Goal: Communication & Community: Answer question/provide support

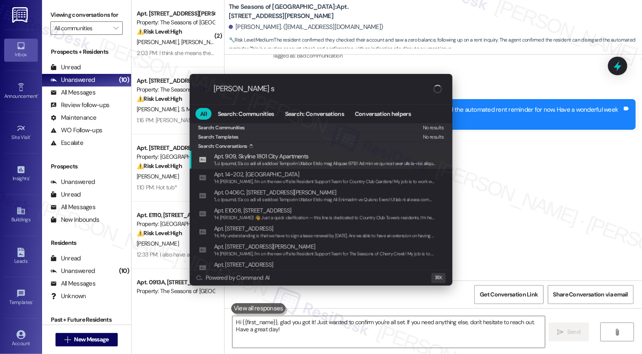
type input "[PERSON_NAME] st"
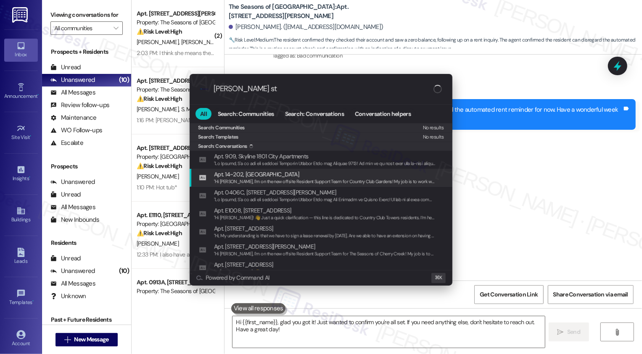
click at [536, 291] on div ".cls-1{fill:#0a055f;}.cls-2{fill:#0cc4c4;} resideskLogoBlueOrange [PERSON_NAME]…" at bounding box center [321, 177] width 642 height 354
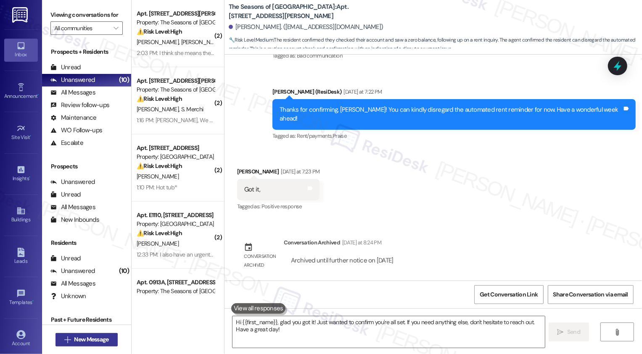
click at [101, 341] on span "New Message" at bounding box center [91, 339] width 34 height 9
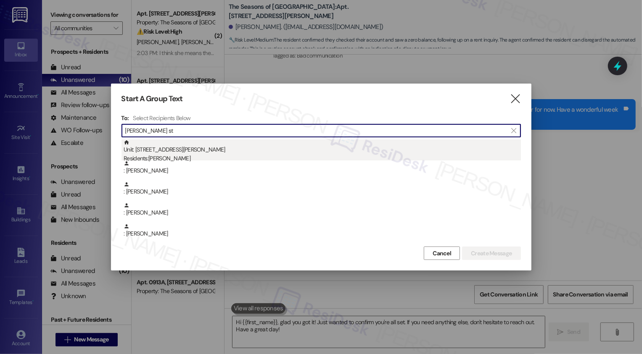
type input "morgan st"
click at [158, 158] on div "Residents: Morgan Stoll" at bounding box center [322, 158] width 397 height 9
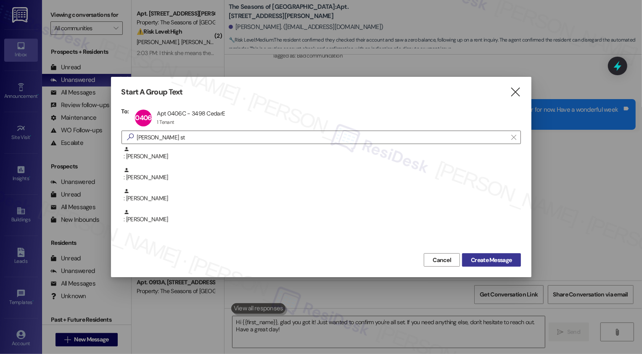
click at [477, 260] on span "Create Message" at bounding box center [491, 260] width 41 height 9
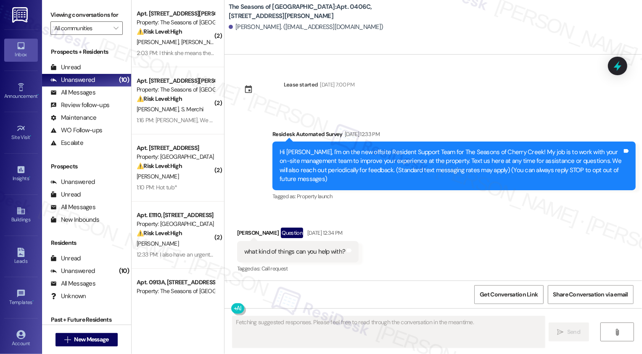
type textarea "Fetching suggested responses. Please feel free to read through the conversation…"
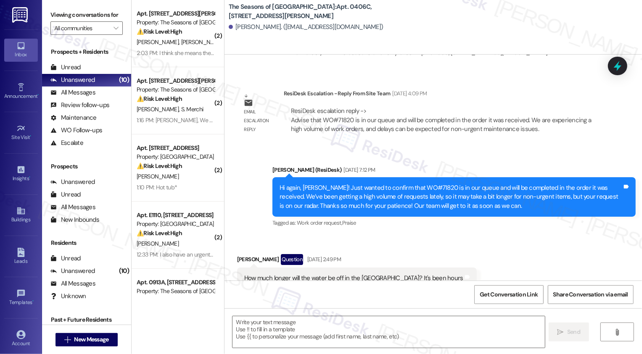
scroll to position [2117, 0]
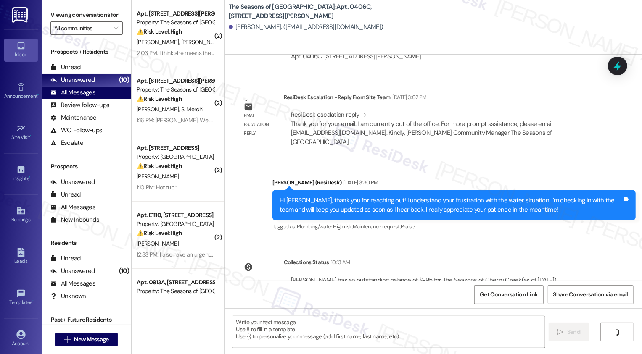
click at [97, 99] on div "All Messages (undefined)" at bounding box center [86, 93] width 89 height 13
click at [95, 87] on div "Unanswered (10)" at bounding box center [86, 80] width 89 height 13
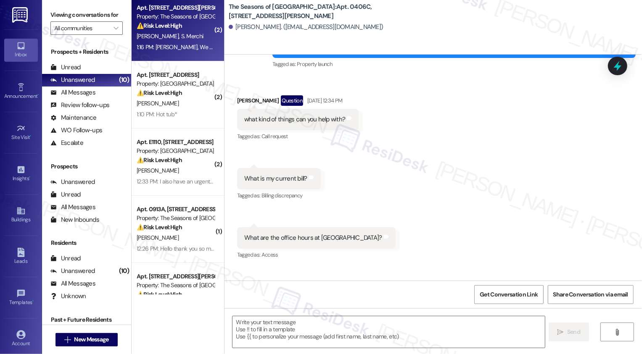
scroll to position [965, 0]
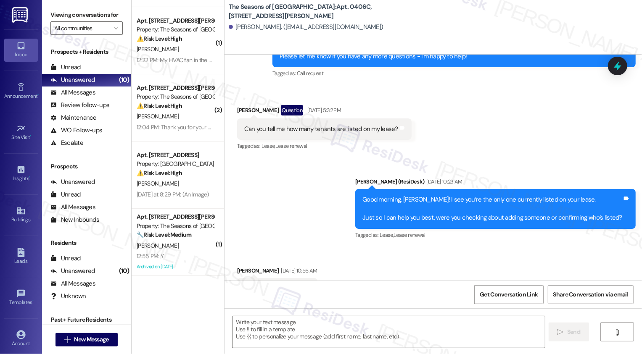
type textarea "Fetching suggested responses. Please feel free to read through the conversation…"
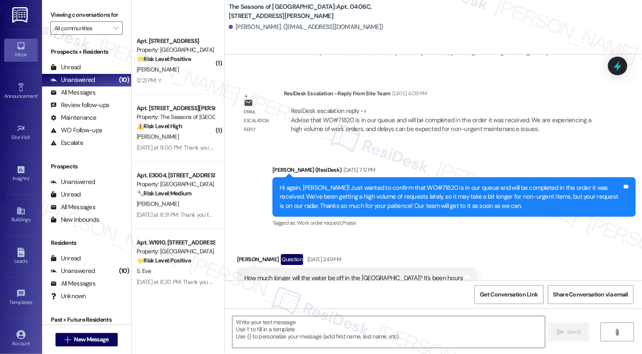
scroll to position [1857, 0]
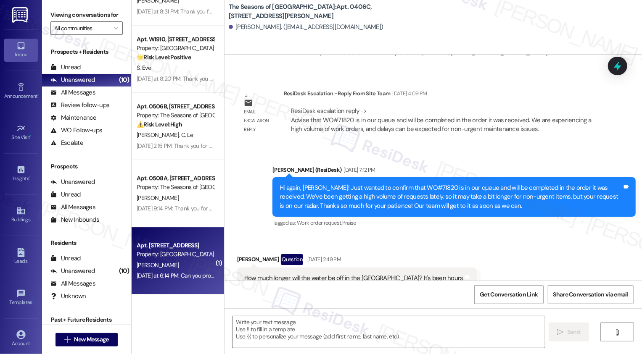
click at [182, 275] on div "Yesterday at 6:14 PM: Can you provide email addresses for the manager and assis…" at bounding box center [278, 276] width 283 height 8
type textarea "Fetching suggested responses. Please feel free to read through the conversation…"
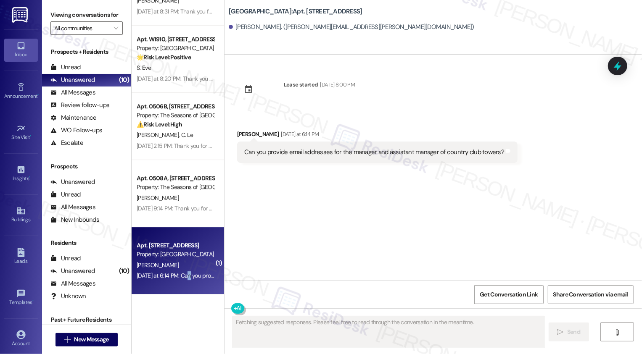
scroll to position [0, 0]
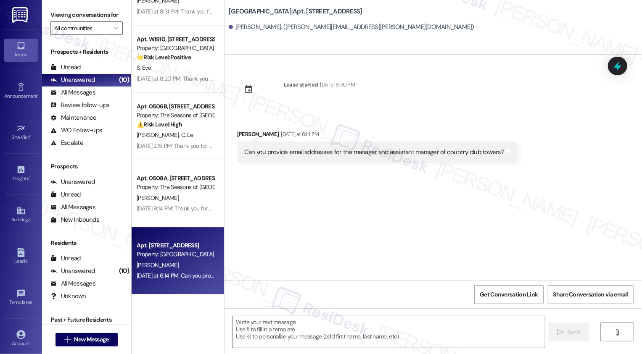
click at [237, 134] on div "Ryan Lowe Yesterday at 6:14 PM" at bounding box center [377, 136] width 280 height 12
drag, startPoint x: 231, startPoint y: 134, endPoint x: 258, endPoint y: 134, distance: 26.9
click at [258, 134] on div "Ryan Lowe Yesterday at 6:14 PM" at bounding box center [377, 136] width 280 height 12
copy div "Ryan Lowe"
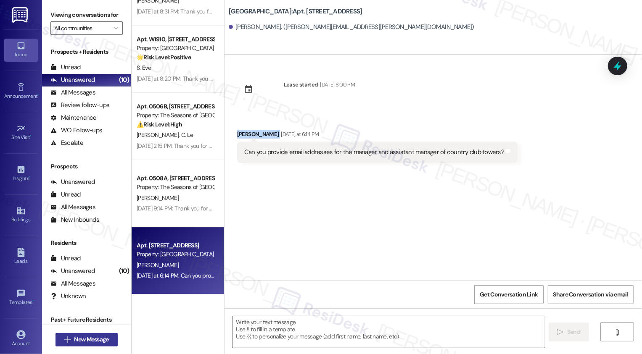
click at [108, 338] on span "New Message" at bounding box center [91, 339] width 38 height 9
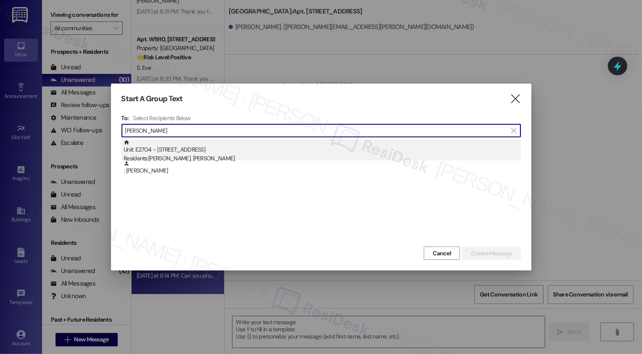
type input "Ryan Lowe"
click at [191, 155] on div "Residents: Jacquelyn Lowe, Ryan Lowe" at bounding box center [322, 158] width 397 height 9
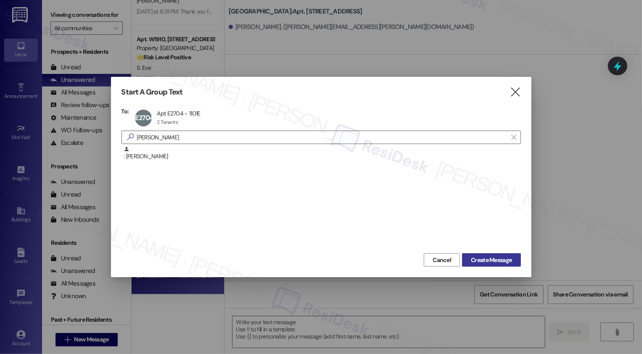
click at [483, 261] on span "Create Message" at bounding box center [491, 260] width 41 height 9
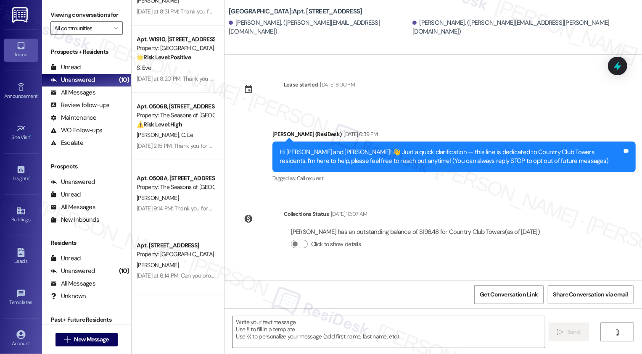
type textarea "Fetching suggested responses. Please feel free to read through the conversation…"
click at [106, 336] on span "New Message" at bounding box center [91, 339] width 34 height 9
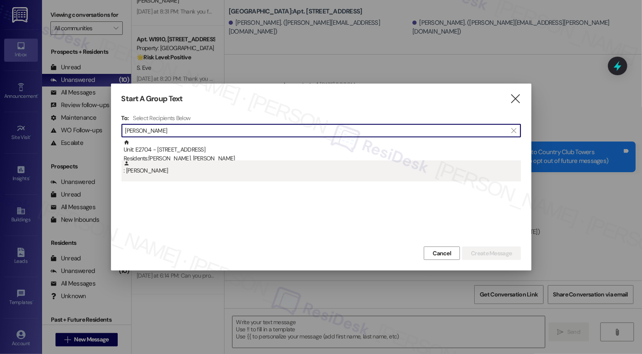
type input "Ryan Lowe"
click at [227, 169] on div ": Ryan Lowe" at bounding box center [322, 168] width 397 height 15
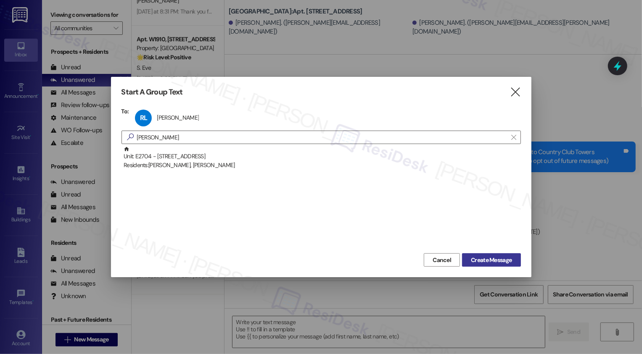
click at [476, 258] on span "Create Message" at bounding box center [491, 260] width 41 height 9
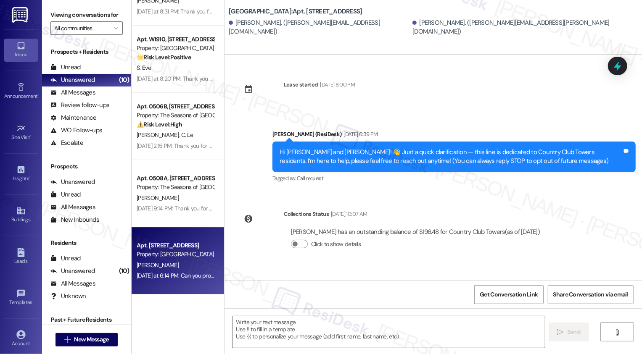
type textarea "Fetching suggested responses. Please feel free to read through the conversation…"
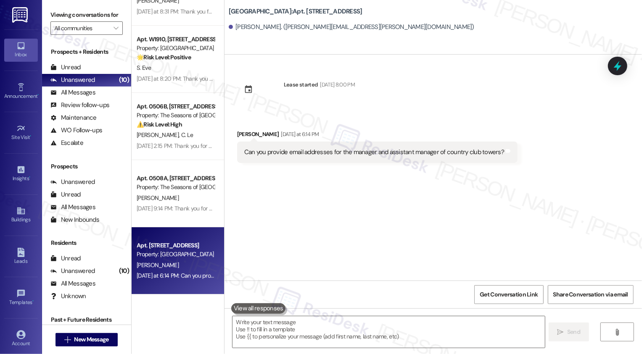
drag, startPoint x: 224, startPoint y: 10, endPoint x: 282, endPoint y: 10, distance: 57.6
click at [282, 10] on b "Country Club Towers: Apt. E2704, 1101 East Bayaud Avenue" at bounding box center [296, 11] width 134 height 9
copy b "Country Club Towers"
click at [295, 330] on textarea at bounding box center [388, 332] width 312 height 32
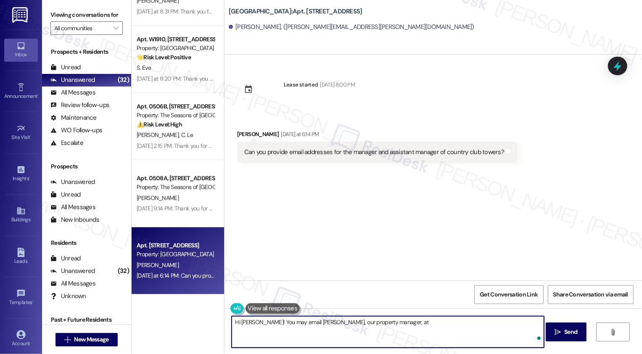
paste textarea "clester@broerealestate.com"
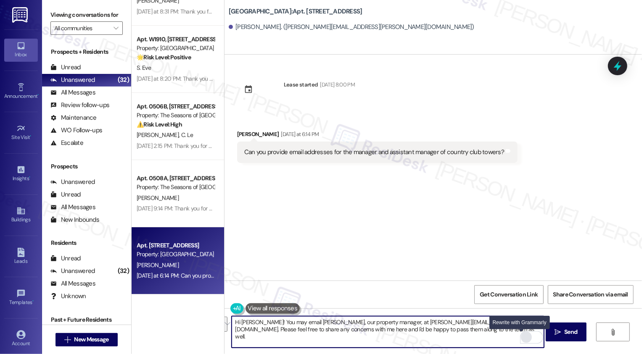
click at [522, 337] on div "Rewrite with Grammarly" at bounding box center [526, 338] width 9 height 10
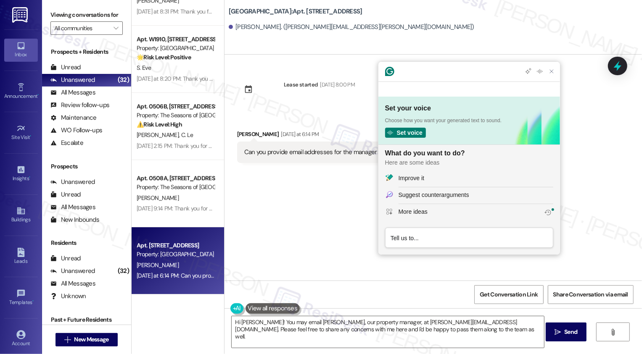
click at [414, 179] on div "Improve it" at bounding box center [411, 178] width 26 height 9
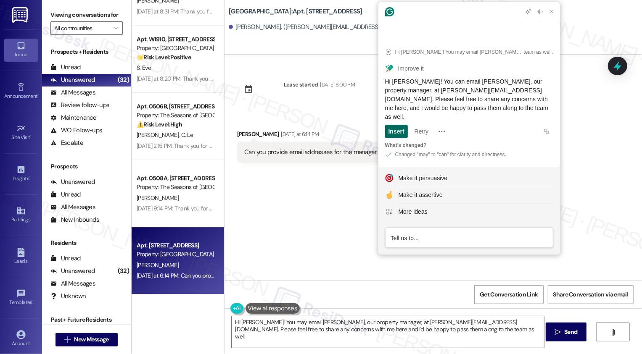
click at [397, 134] on div "Insert" at bounding box center [396, 131] width 16 height 13
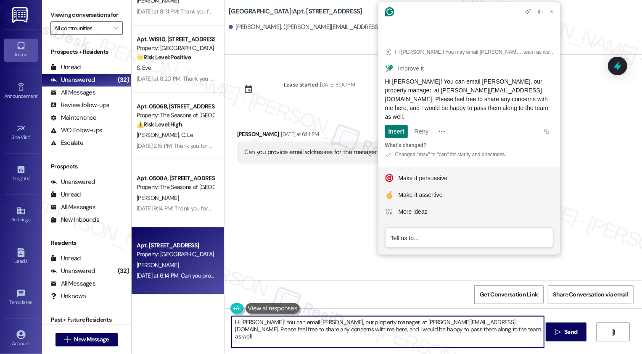
click at [348, 325] on textarea "Hi Ryan! You can email Courtney, our property manager, at clester@broerealestat…" at bounding box center [388, 332] width 312 height 32
click at [428, 334] on textarea "Hi Ryan! You can email Courtney, our property manager, at clester@broerealestat…" at bounding box center [388, 332] width 312 height 32
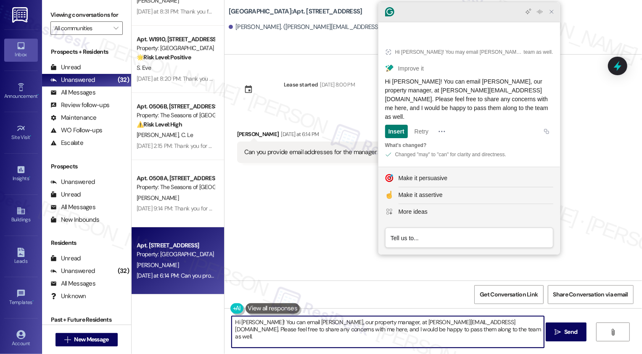
click at [552, 17] on icon "Close Grammarly Assistant" at bounding box center [551, 12] width 10 height 10
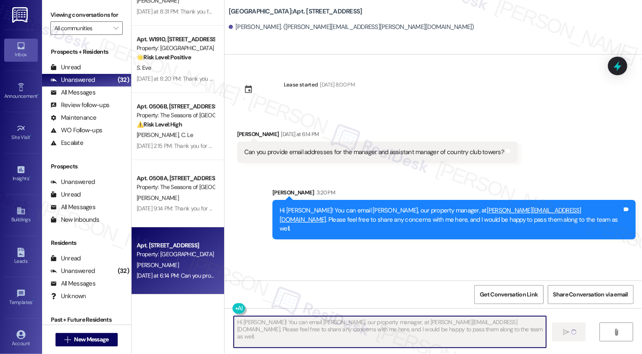
type textarea "Fetching suggested responses. Please feel free to read through the conversation…"
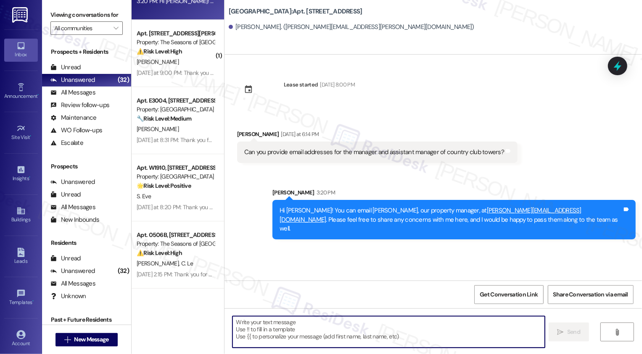
scroll to position [1719, 0]
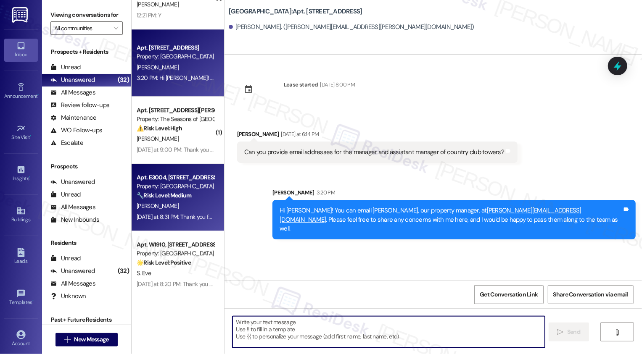
click at [178, 211] on div "[PERSON_NAME]" at bounding box center [175, 206] width 79 height 11
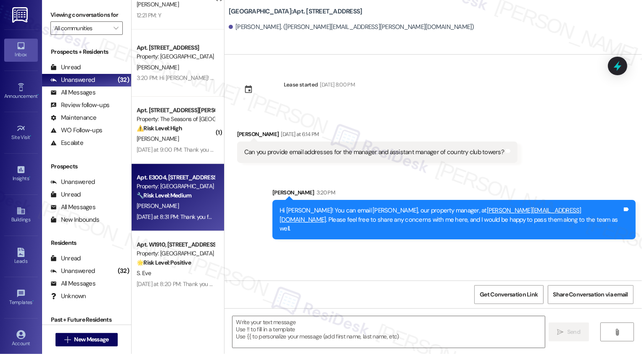
click at [178, 211] on div "[PERSON_NAME]" at bounding box center [175, 206] width 79 height 11
type textarea "Fetching suggested responses. Please feel free to read through the conversation…"
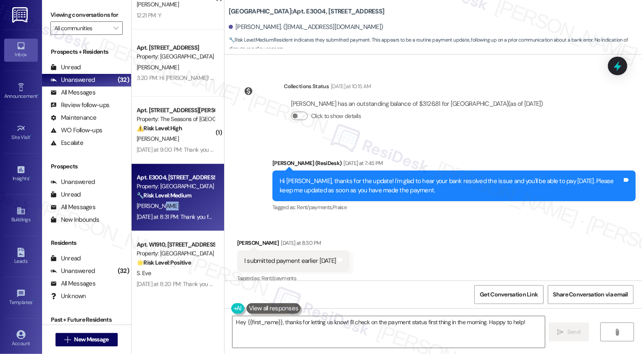
scroll to position [844, 0]
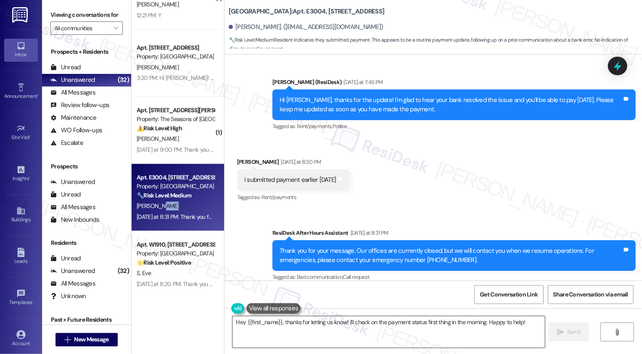
click at [306, 330] on textarea "Hey {{first_name}}, thanks for letting us know! I'll check on the payment statu…" at bounding box center [388, 332] width 312 height 32
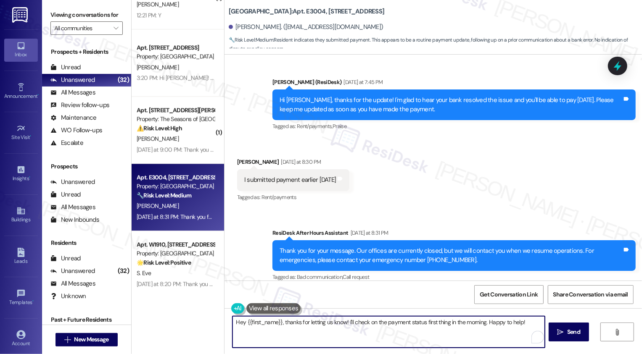
click at [299, 326] on textarea "Hey {{first_name}}, thanks for letting us know! I'll check on the payment statu…" at bounding box center [388, 332] width 312 height 32
drag, startPoint x: 342, startPoint y: 321, endPoint x: 351, endPoint y: 332, distance: 14.4
click at [351, 332] on textarea "Hey {{first_name}}, thanks for letting us know! I'll check on the payment statu…" at bounding box center [388, 332] width 312 height 32
click at [321, 324] on textarea "Hey {{first_name}}, thanks for letting us know! If your account portal shows a …" at bounding box center [388, 332] width 312 height 32
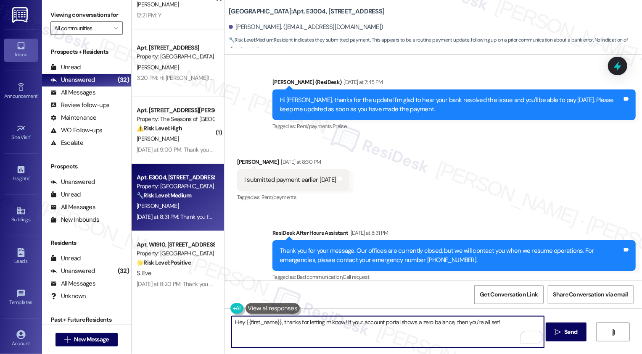
type textarea "Hey {{first_name}}, thanks for letting me know! If your account portal shows a …"
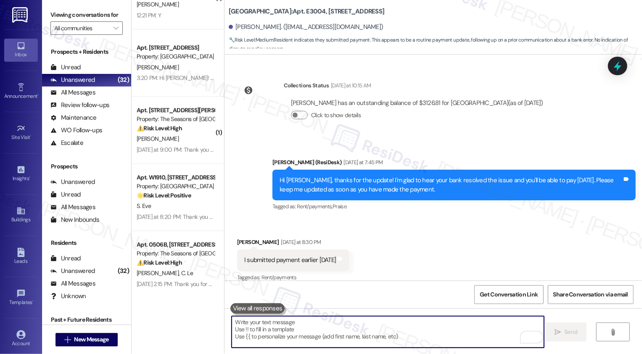
scroll to position [903, 0]
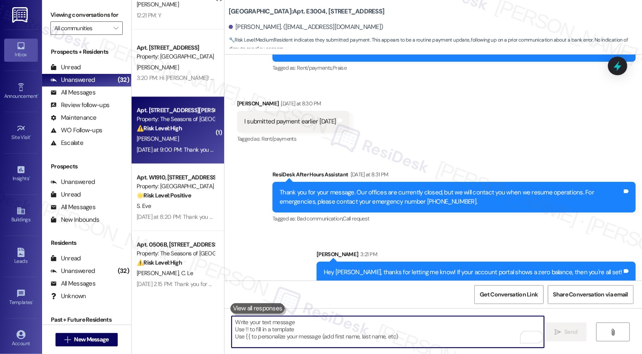
click at [173, 140] on div "[PERSON_NAME]" at bounding box center [175, 139] width 79 height 11
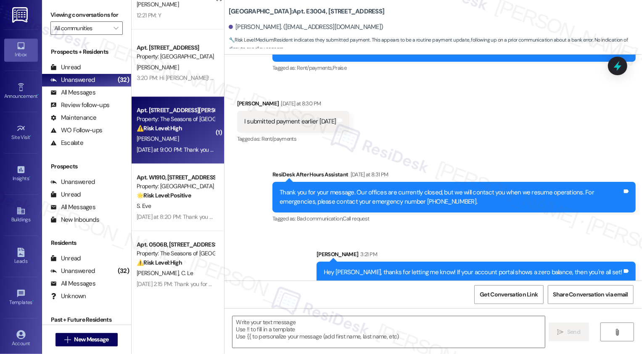
click at [173, 140] on div "[PERSON_NAME]" at bounding box center [175, 139] width 79 height 11
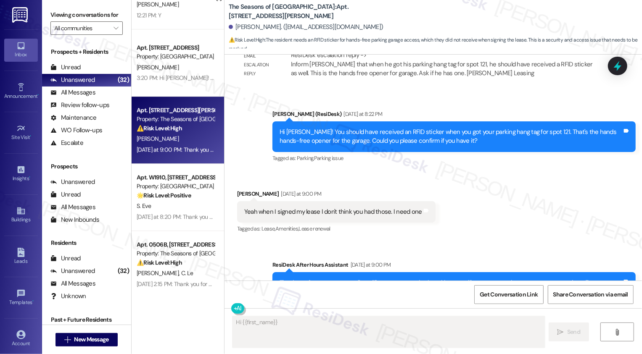
scroll to position [536, 0]
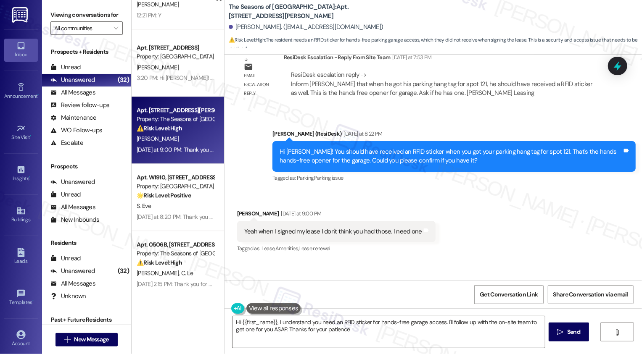
type textarea "Hi {{first_name}}, I understand you need an RFID sticker for hands-free garage …"
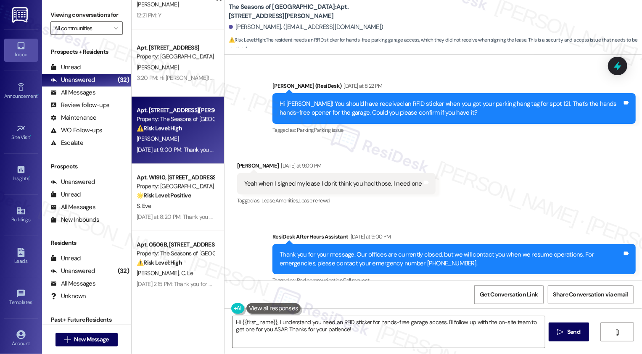
scroll to position [548, 0]
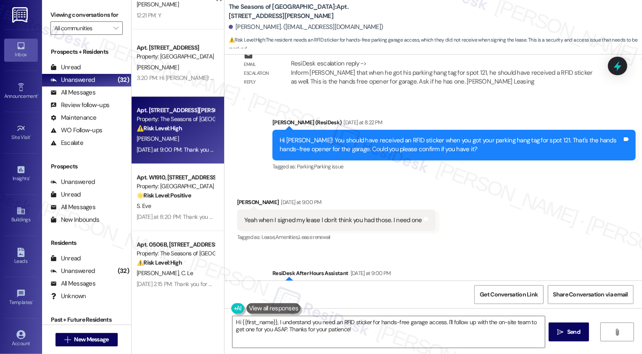
drag, startPoint x: 224, startPoint y: 5, endPoint x: 270, endPoint y: 16, distance: 47.5
click at [270, 16] on b "The Seasons of Cherry Creek: Apt. 0812A, 3498 Seasons E Ellsworth Ave" at bounding box center [313, 12] width 168 height 18
copy b "The Seasons of Cherry Creek: Apt. 0812A, 3498 Seasons E Ellsworth Ave"
drag, startPoint x: 237, startPoint y: 219, endPoint x: 417, endPoint y: 227, distance: 180.0
click at [417, 227] on div "Yeah when I signed my lease I don't think you had those. I need one Tags and no…" at bounding box center [336, 220] width 198 height 21
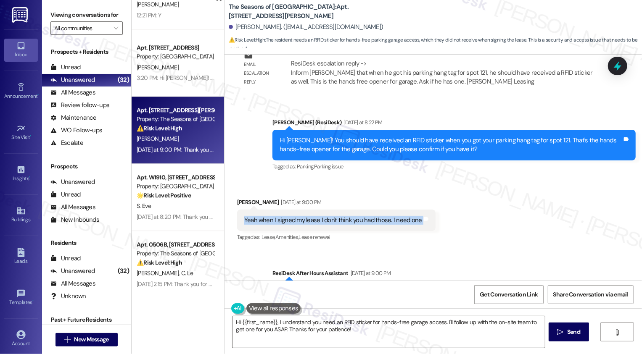
copy div "Yeah when I signed my lease I don't think you had those. I need one Tags and no…"
click at [475, 232] on div "Received via SMS Christopher Rabe Yesterday at 9:00 PM Yeah when I signed my le…" at bounding box center [432, 214] width 417 height 71
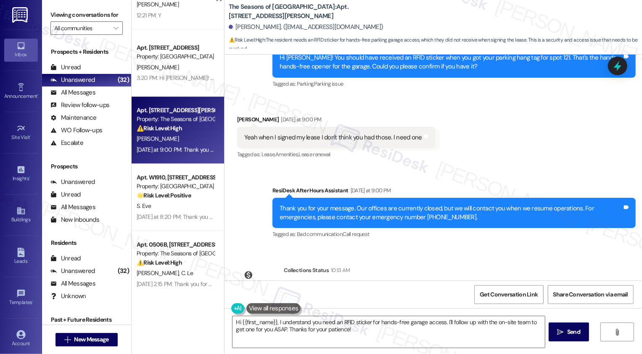
scroll to position [674, 0]
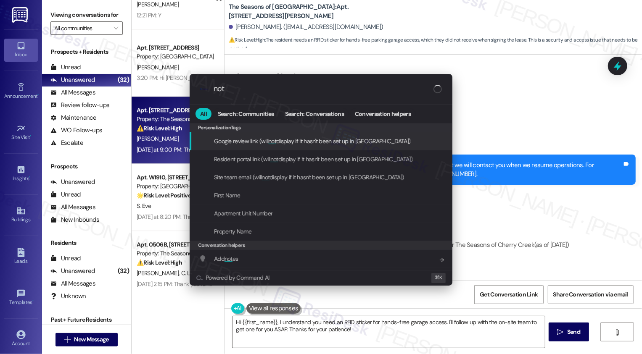
type input "note"
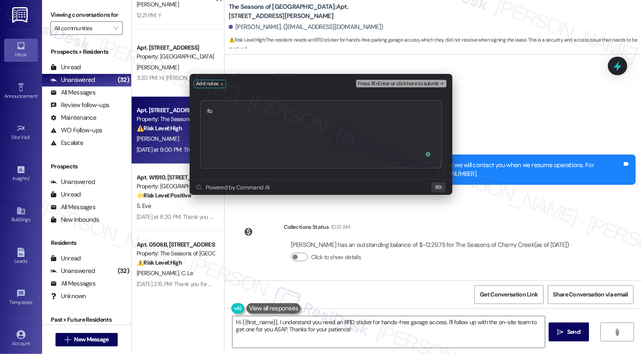
type textarea "f"
type textarea "followed up https://residesk.slack.com/archives/C094PQXJKKP/p1758050530851719?t…"
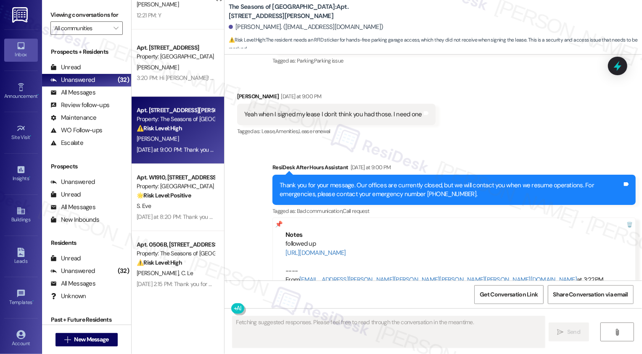
scroll to position [651, 0]
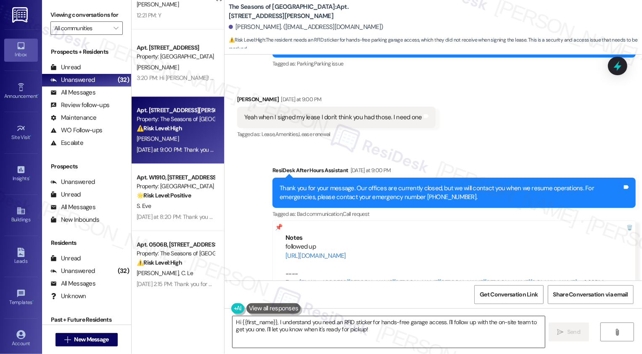
click at [285, 327] on textarea "Hi {{first_name}}, I understand you need an RFID sticker for hands-free garage …" at bounding box center [388, 332] width 312 height 32
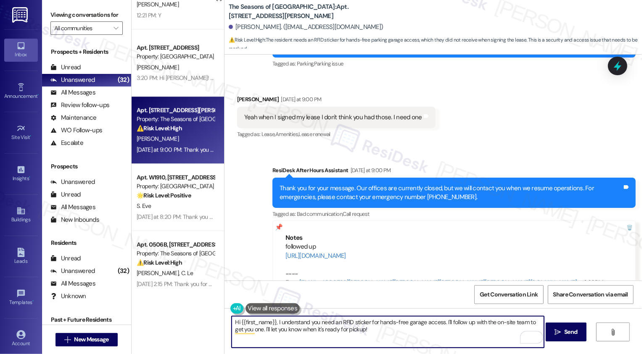
drag, startPoint x: 440, startPoint y: 323, endPoint x: 216, endPoint y: 324, distance: 223.6
click at [216, 324] on div "( 1 ) Apt. 0907A, 3498 Seasons E Ellsworth Ave Property: The Seasons of Cherry …" at bounding box center [387, 177] width 510 height 354
drag, startPoint x: 294, startPoint y: 322, endPoint x: 314, endPoint y: 322, distance: 19.8
click at [314, 322] on textarea "Got it! I'll follow up with the on-site team to get you one. I'll let you know …" at bounding box center [388, 332] width 312 height 32
click at [386, 325] on textarea "Got it! I'll follow up with the team to get you one. I'll let you know when it'…" at bounding box center [388, 332] width 312 height 32
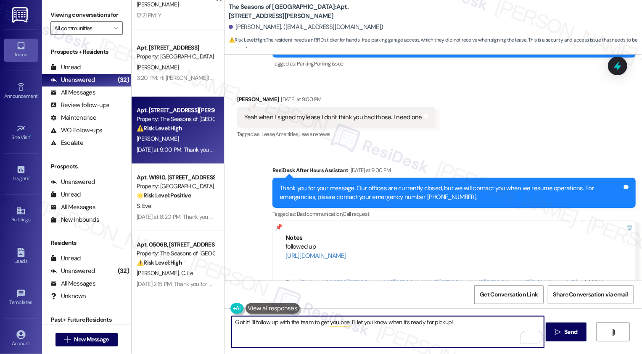
drag, startPoint x: 385, startPoint y: 322, endPoint x: 506, endPoint y: 328, distance: 122.0
click at [506, 328] on textarea "Got it! I'll follow up with the team to get you one. I'll let you know when it'…" at bounding box center [388, 332] width 312 height 32
type textarea "Got it! I'll follow up with the team to get you one. I'll let you know once I h…"
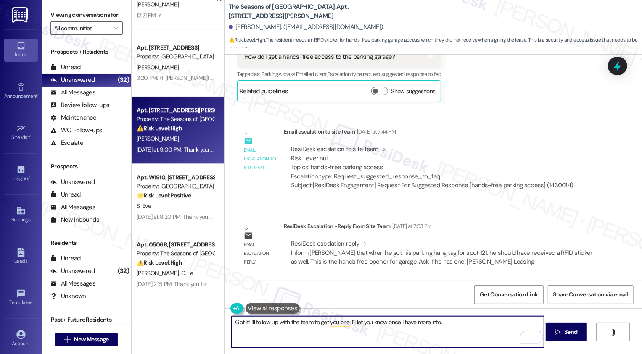
scroll to position [346, 0]
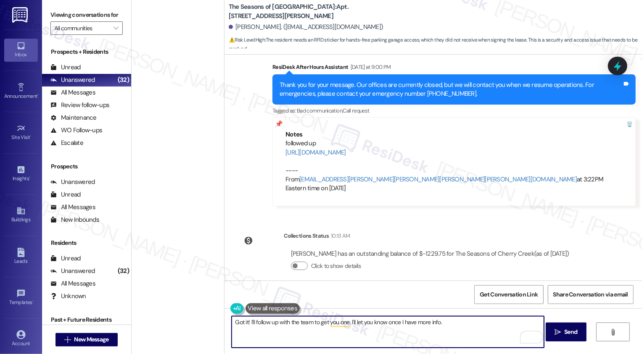
scroll to position [1719, 0]
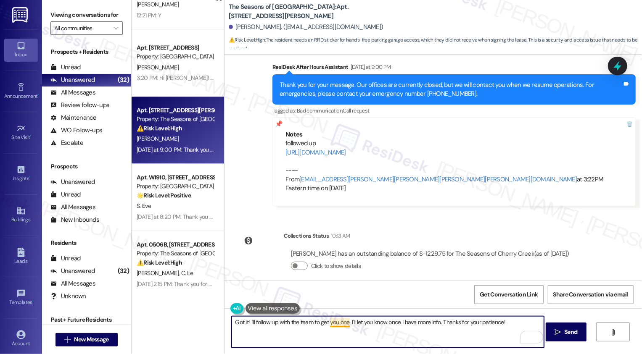
click at [343, 324] on textarea "Got it! I'll follow up with the team to get you one. I'll let you know once I h…" at bounding box center [388, 332] width 312 height 32
type textarea "Got it! I'll follow up with the team to get you one, and I'll let you know once…"
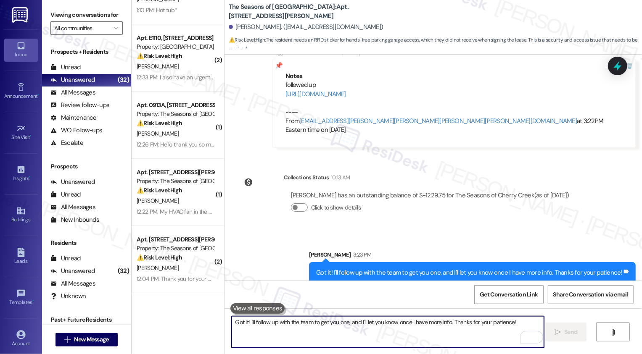
scroll to position [0, 0]
